Goal: Find specific page/section: Find specific page/section

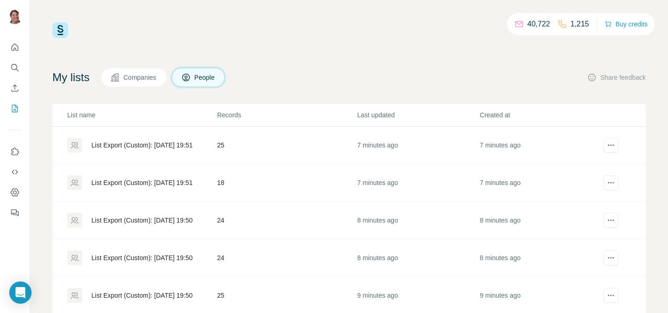
click at [275, 140] on td "25" at bounding box center [287, 146] width 140 height 38
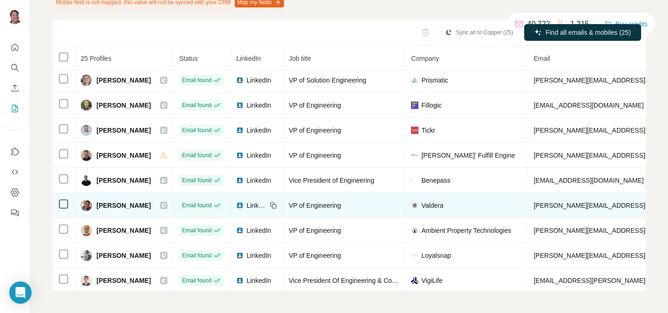
scroll to position [281, 0]
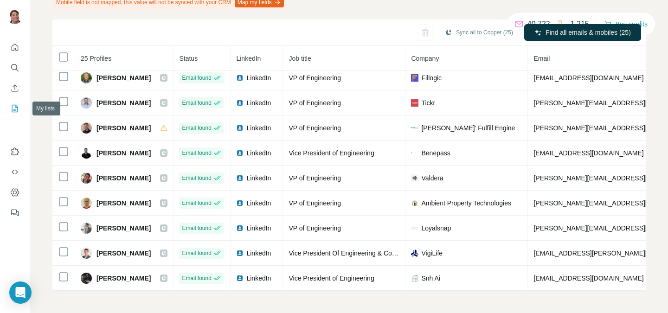
click at [12, 104] on icon "My lists" at bounding box center [14, 108] width 9 height 9
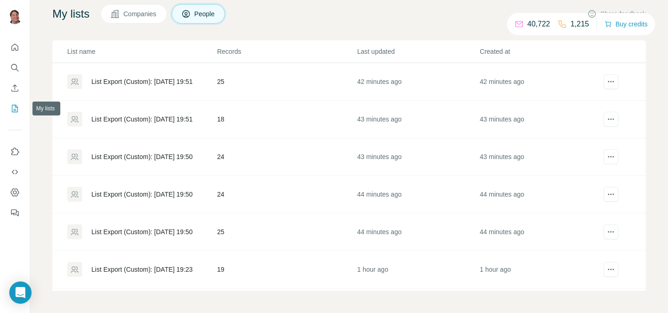
scroll to position [64, 0]
